Goal: Check status: Check status

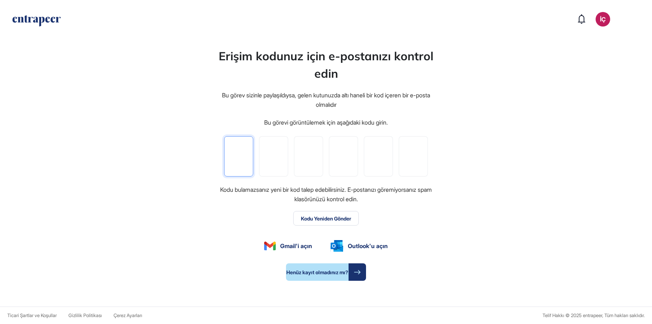
click at [226, 158] on input "tel" at bounding box center [238, 156] width 29 height 40
type input "*"
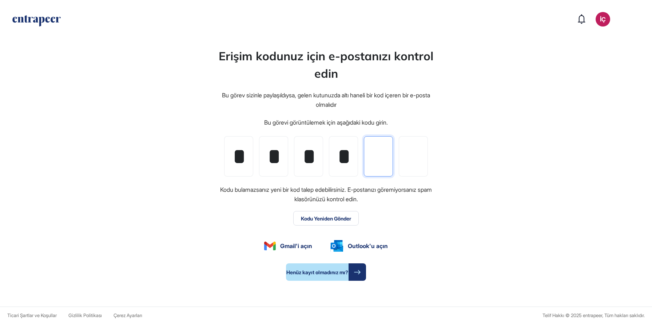
type input "*"
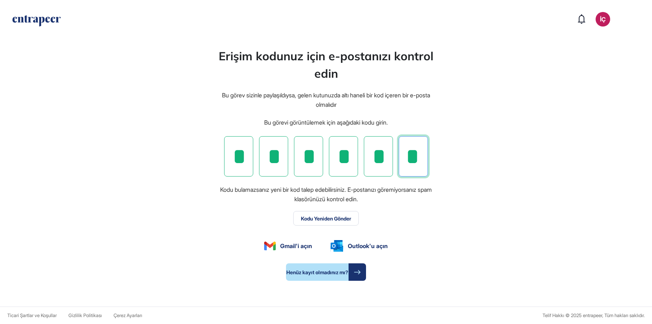
type input "*"
click at [323, 219] on font "Kodu Yeniden Gönder" at bounding box center [326, 219] width 50 height 6
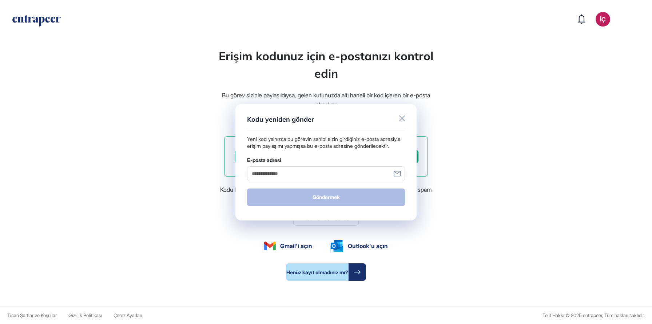
click at [401, 117] on icon at bounding box center [402, 119] width 6 height 6
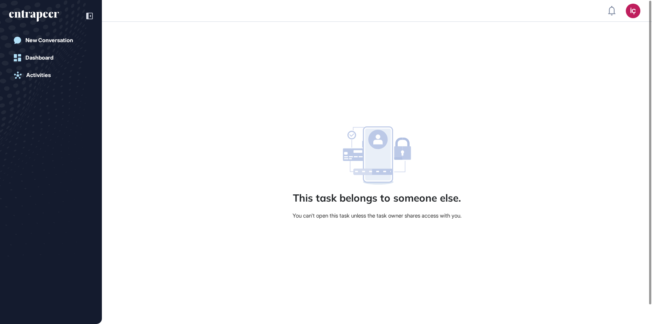
scroll to position [0, 0]
click at [378, 171] on icon at bounding box center [373, 172] width 39 height 6
click at [370, 218] on font "Görev sahibi sizinle erişimi paylaşmadığı sürece bu görevi açamazsınız." at bounding box center [376, 215] width 169 height 7
